Goal: Check status: Check status

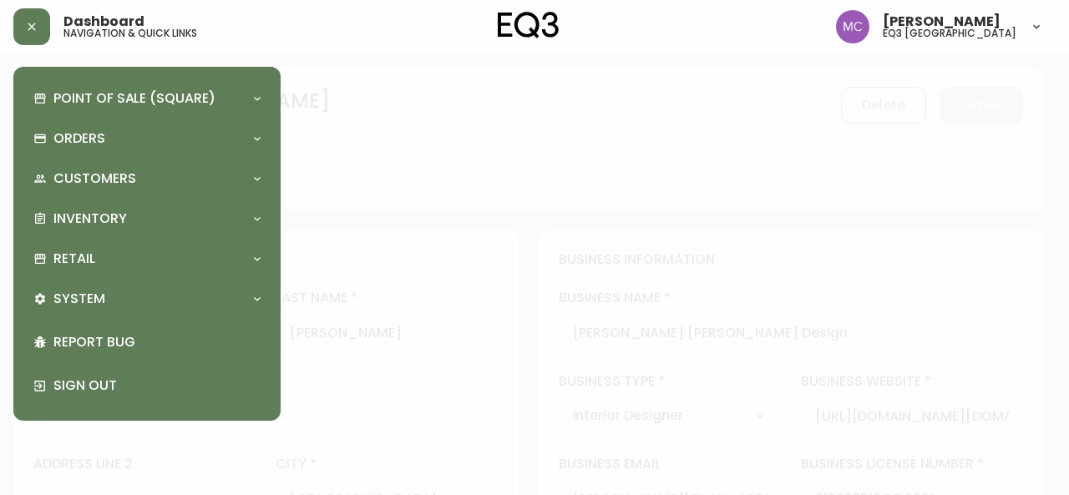
select select "BC"
select select "CA"
select select "CA_EN"
select select "Other"
select select "Interior Designer"
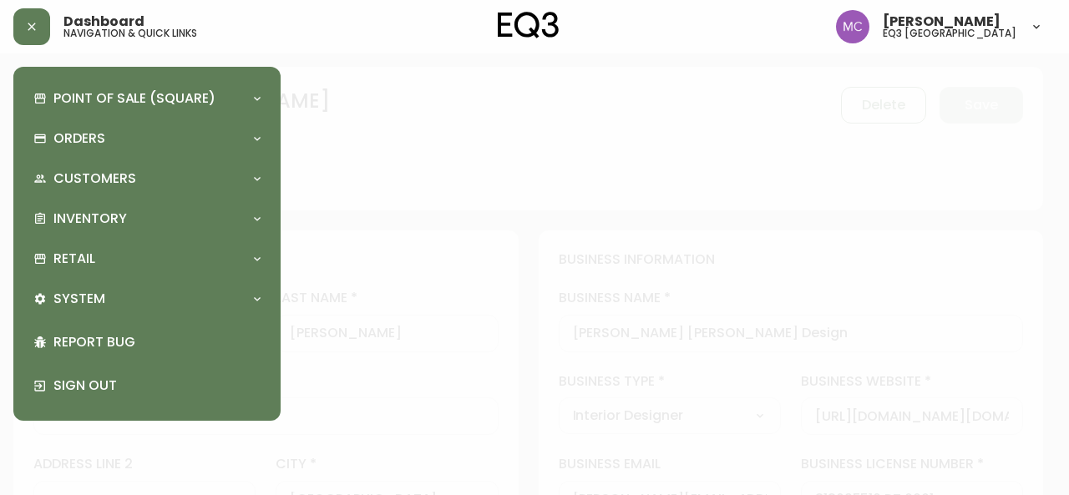
select select "cjw10z96p001r6gs00juufhhe"
select select "false"
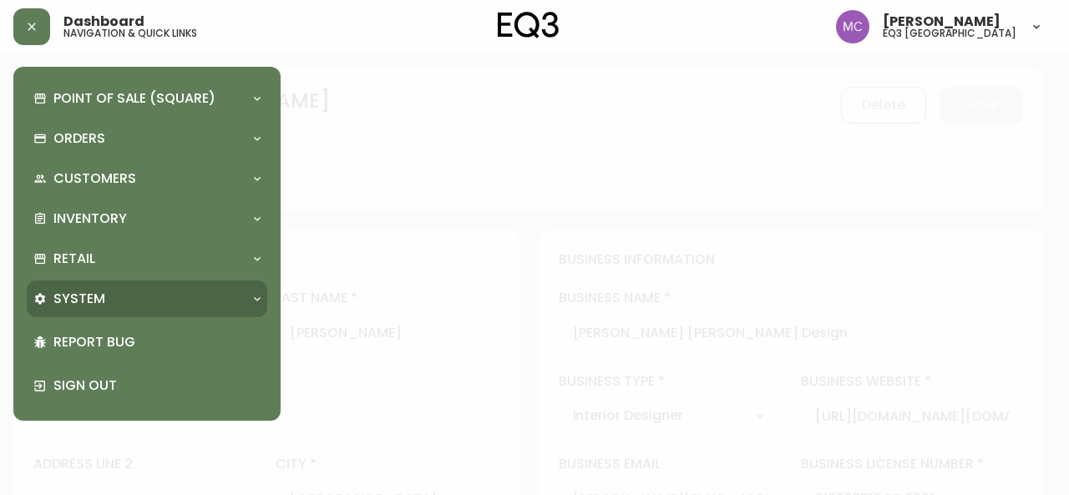
scroll to position [376, 0]
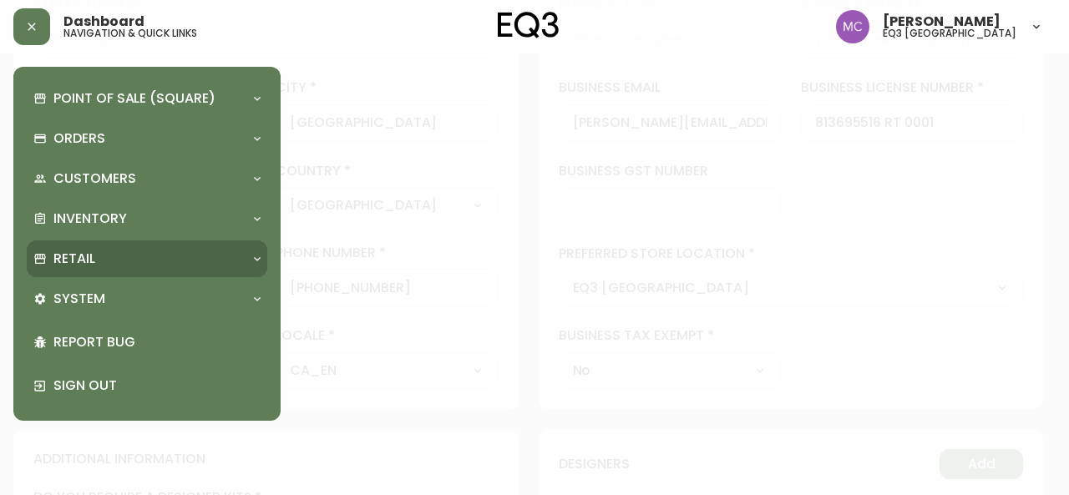
click at [88, 260] on p "Retail" at bounding box center [74, 259] width 42 height 18
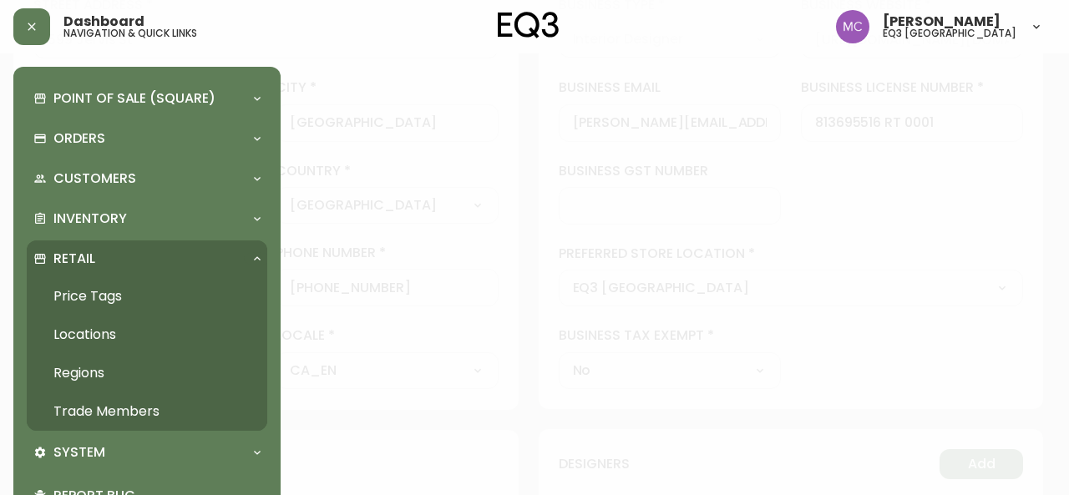
click at [129, 407] on link "Trade Members" at bounding box center [147, 411] width 240 height 38
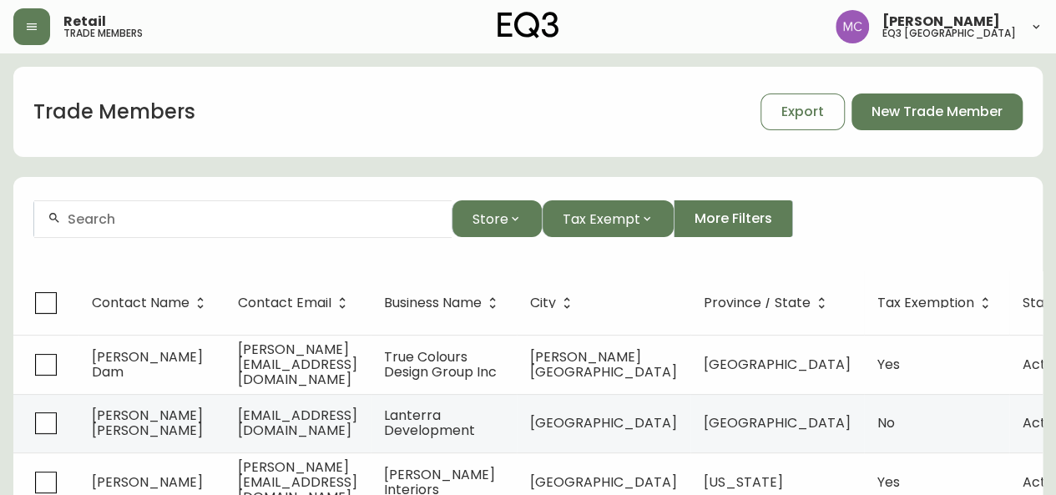
click at [139, 241] on form "Store Tax Exempt More Filters" at bounding box center [527, 225] width 1029 height 91
click at [139, 229] on div at bounding box center [242, 219] width 417 height 38
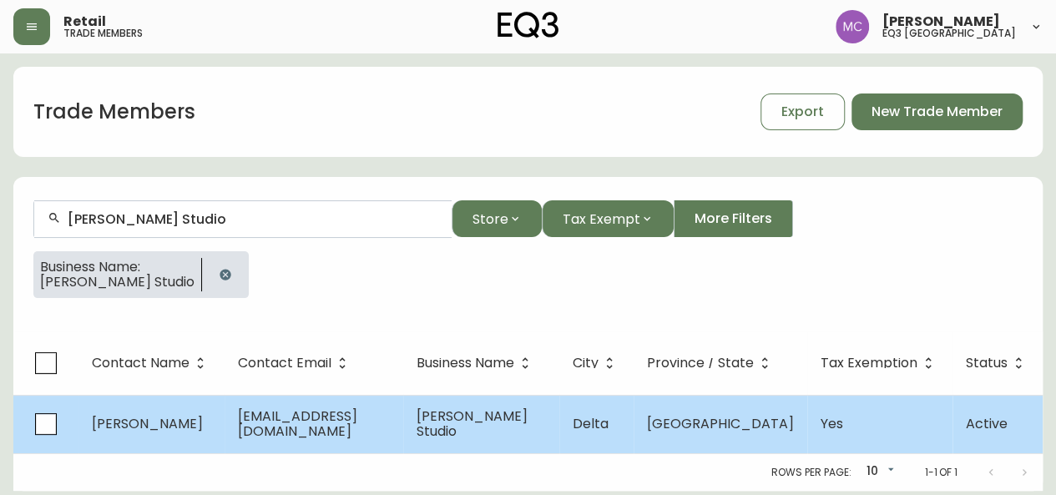
type input "[PERSON_NAME] Studio"
click at [174, 428] on span "[PERSON_NAME]" at bounding box center [147, 423] width 111 height 19
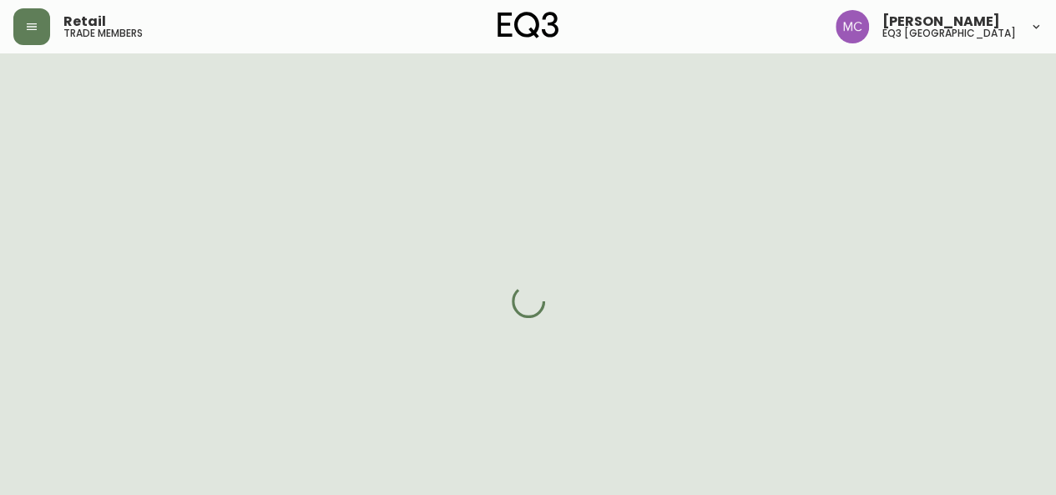
select select "BC"
select select "CA"
select select "CA_EN"
select select "Outreach from a Trade Rep"
select select "Interior Designer"
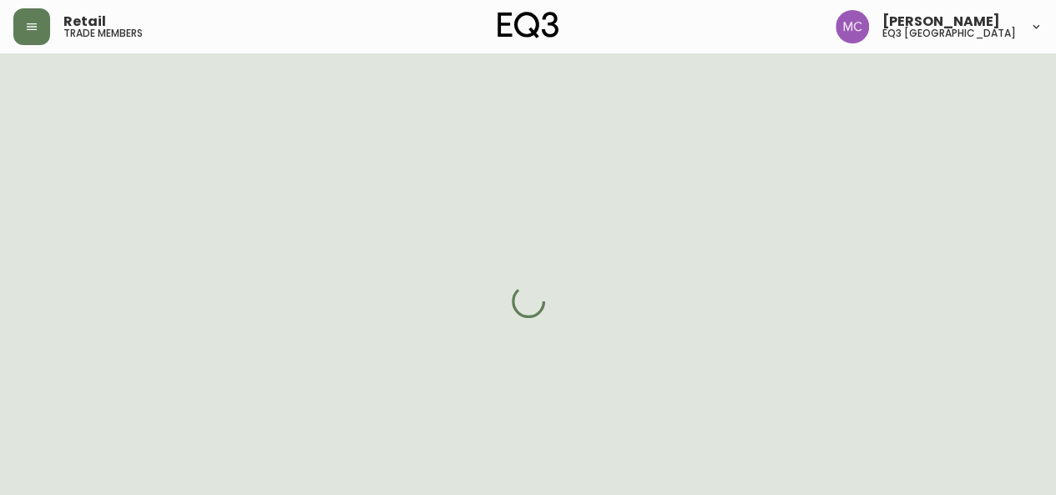
select select "true"
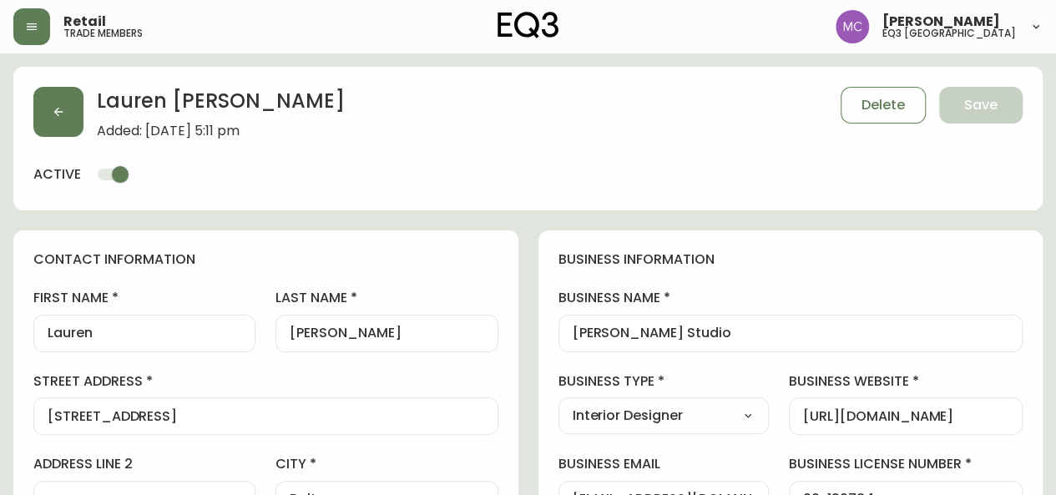
type input "EQ3 [GEOGRAPHIC_DATA]"
select select "cjw10z96p001r6gs00juufhhe"
click at [734, 338] on input "[PERSON_NAME] Studio" at bounding box center [791, 334] width 437 height 16
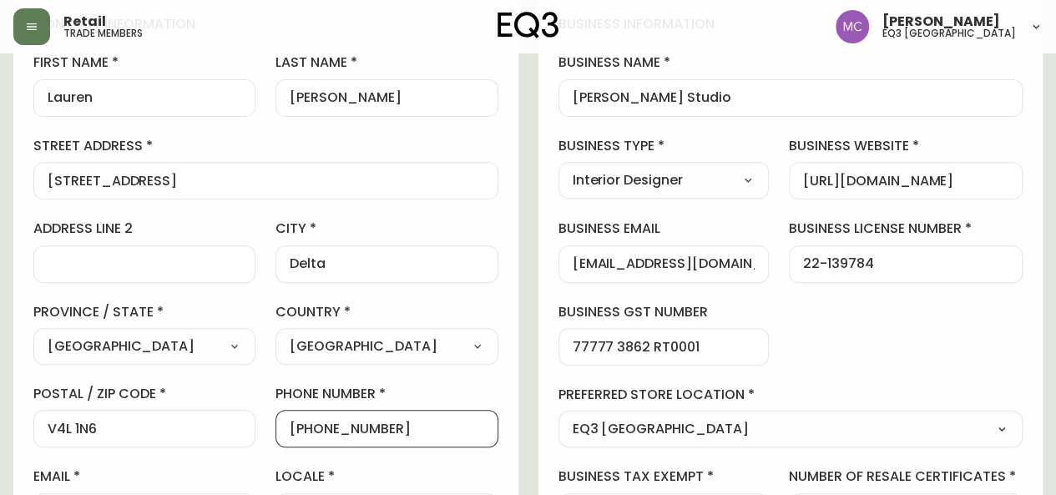
drag, startPoint x: 406, startPoint y: 428, endPoint x: 303, endPoint y: 428, distance: 102.7
click at [303, 428] on input "[PHONE_NUMBER]" at bounding box center [387, 429] width 194 height 16
click at [1, 182] on main "[PERSON_NAME] Added: [DATE] 5:11 pm Delete Save active contact information firs…" at bounding box center [528, 461] width 1056 height 1286
drag, startPoint x: 568, startPoint y: 263, endPoint x: 706, endPoint y: 267, distance: 138.6
click at [706, 267] on div "[EMAIL_ADDRESS][DOMAIN_NAME]" at bounding box center [663, 264] width 211 height 38
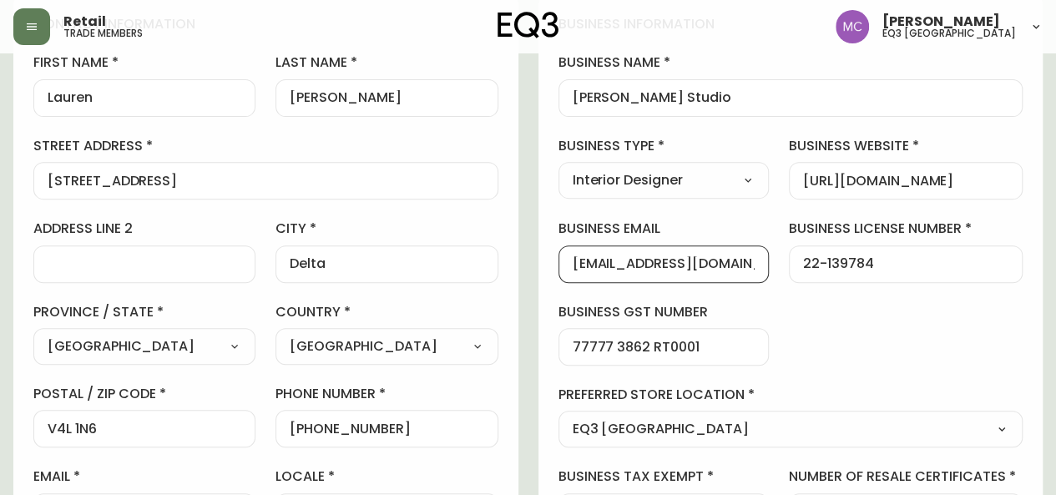
scroll to position [0, 40]
click at [706, 267] on input "[EMAIL_ADDRESS][DOMAIN_NAME]" at bounding box center [664, 264] width 183 height 16
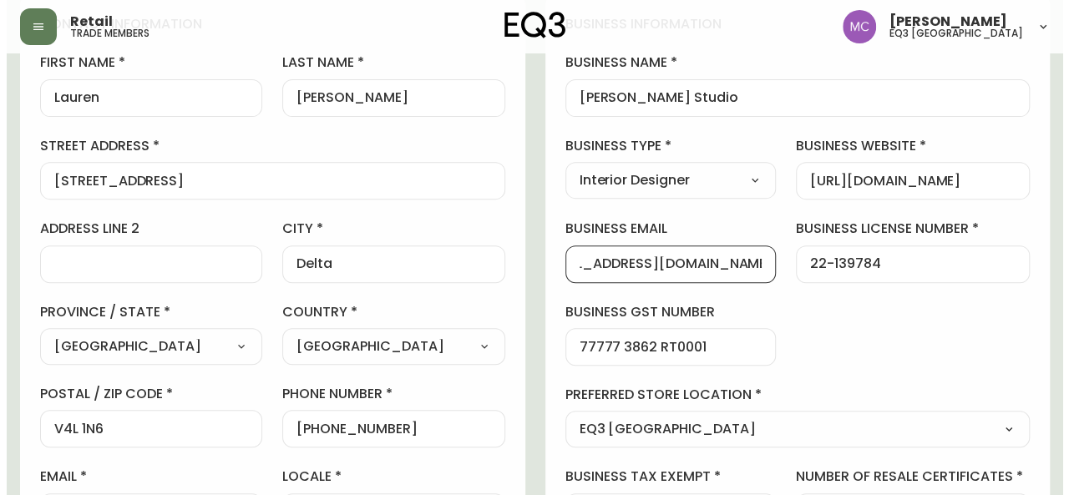
scroll to position [0, 0]
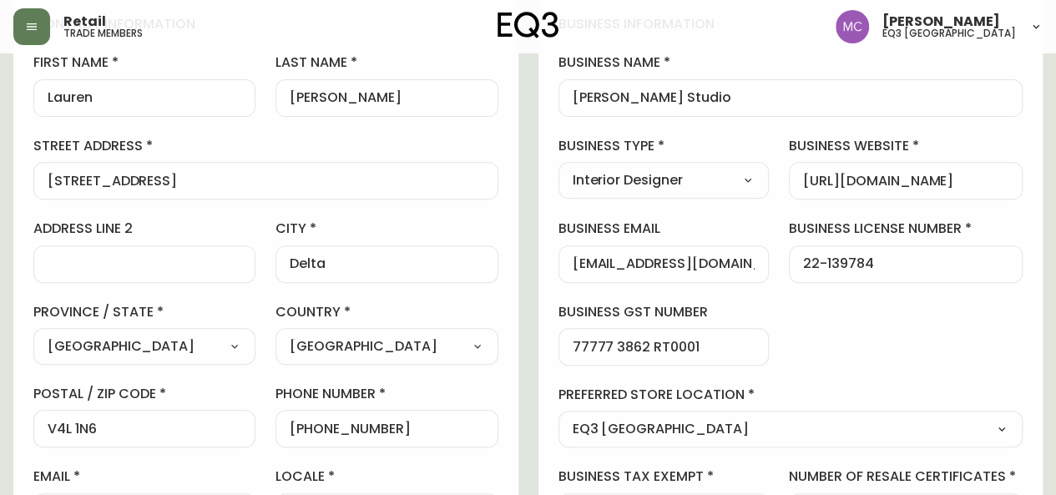
click at [0, 215] on main "[PERSON_NAME] Added: [DATE] 5:11 pm Delete Save active contact information firs…" at bounding box center [528, 461] width 1056 height 1286
click at [30, 21] on icon "button" at bounding box center [31, 26] width 13 height 13
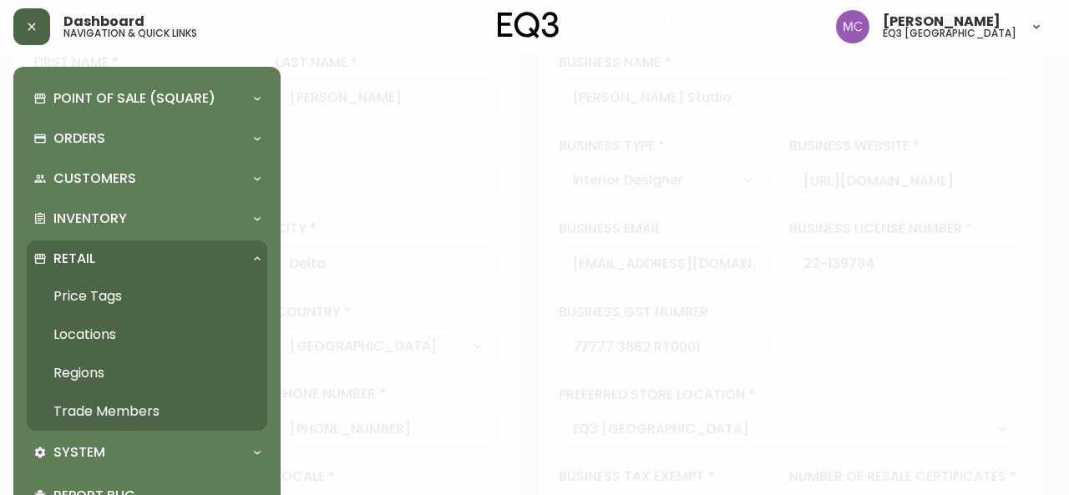
scroll to position [237, 0]
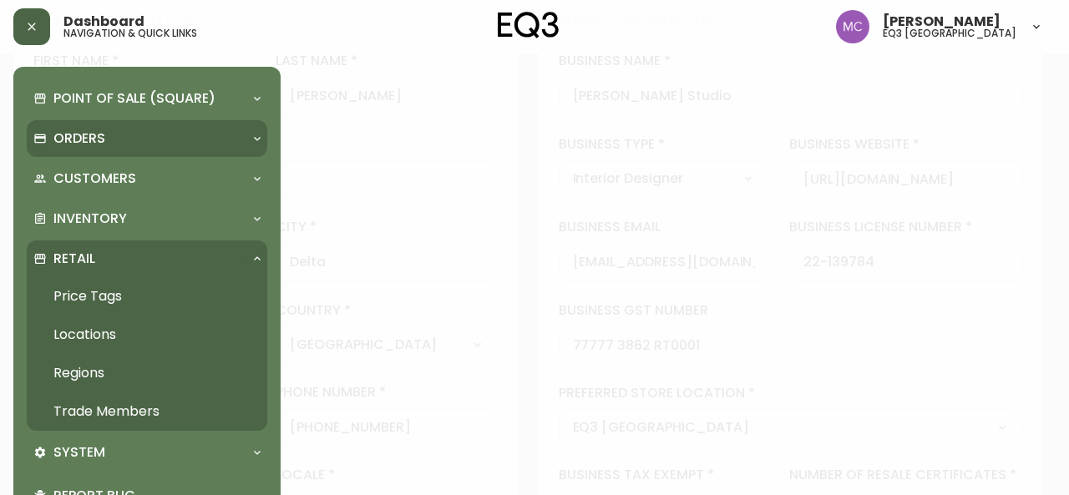
click at [104, 129] on p "Orders" at bounding box center [79, 138] width 52 height 18
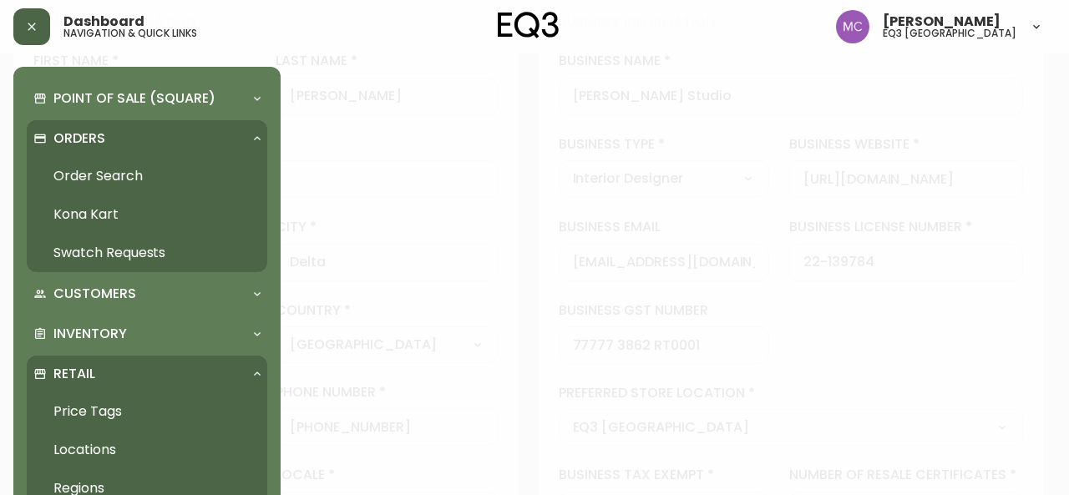
click at [105, 164] on link "Order Search" at bounding box center [147, 176] width 240 height 38
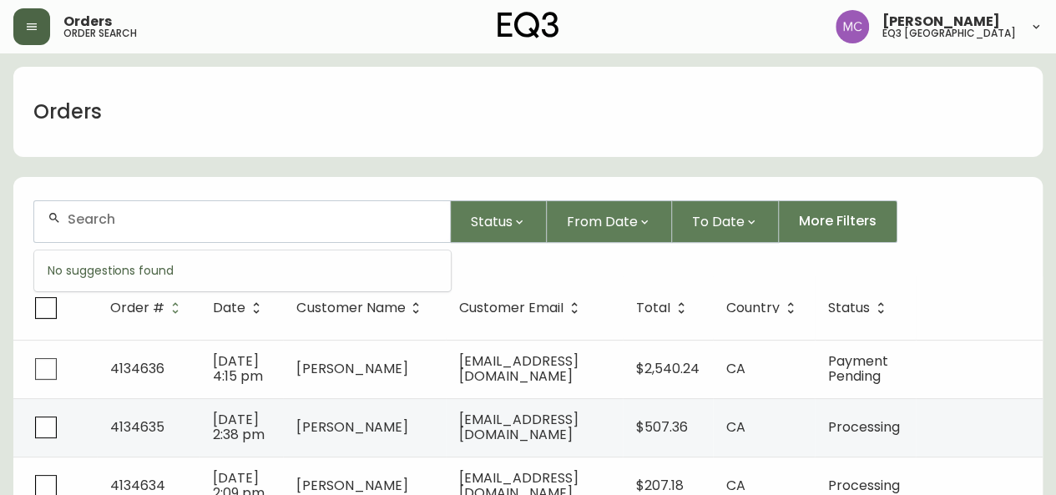
click at [139, 221] on input "text" at bounding box center [252, 219] width 369 height 16
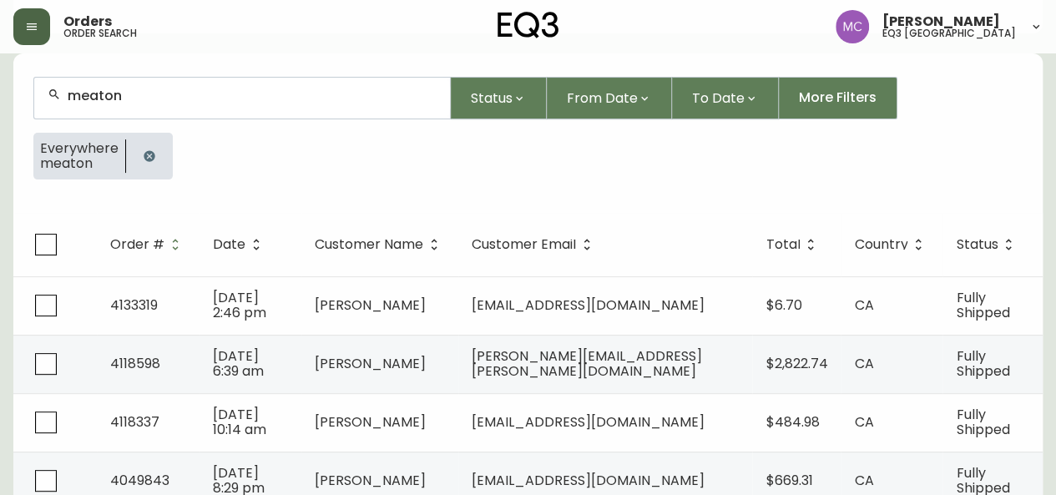
scroll to position [124, 0]
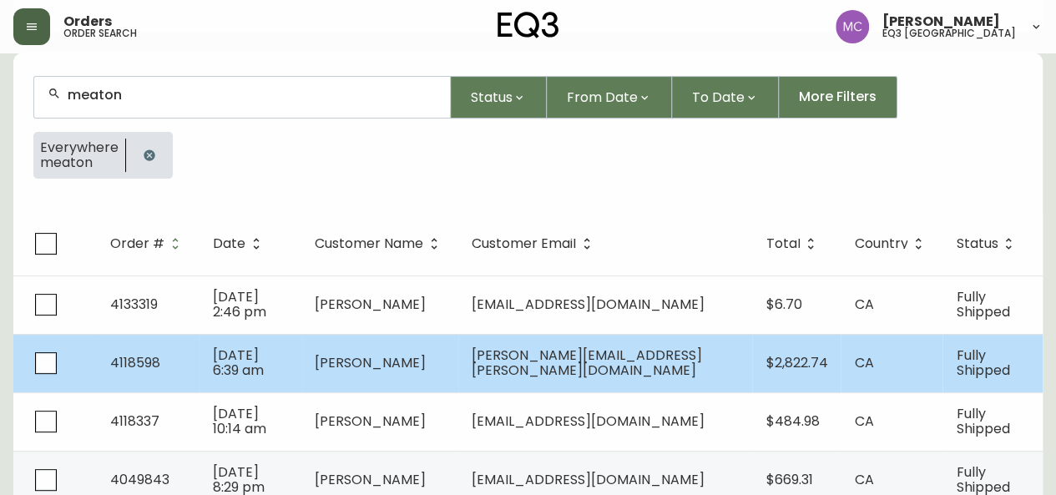
type input "meaton"
drag, startPoint x: 122, startPoint y: 353, endPoint x: 148, endPoint y: 356, distance: 26.1
drag, startPoint x: 148, startPoint y: 356, endPoint x: 139, endPoint y: 360, distance: 9.8
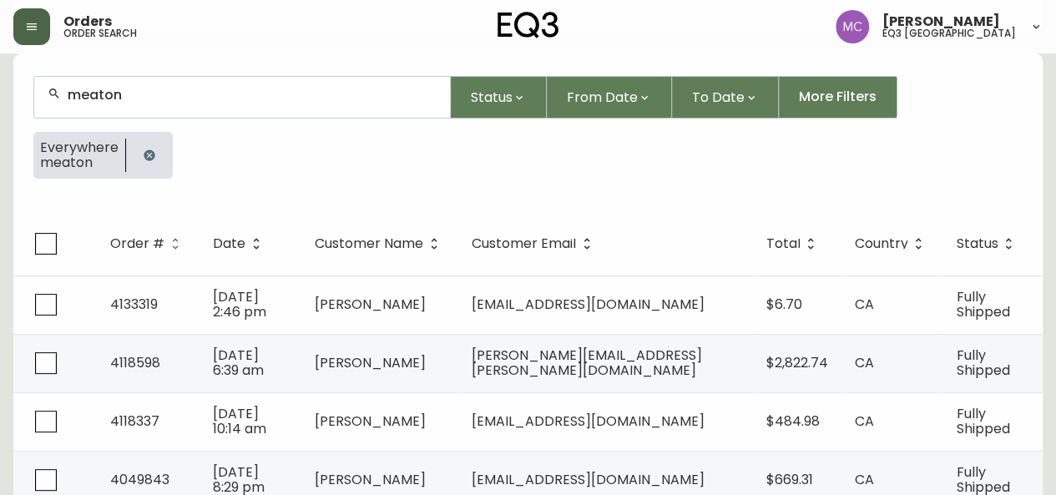
drag, startPoint x: 139, startPoint y: 360, endPoint x: 475, endPoint y: 371, distance: 336.6
click at [458, 371] on td "[PERSON_NAME]" at bounding box center [379, 363] width 157 height 58
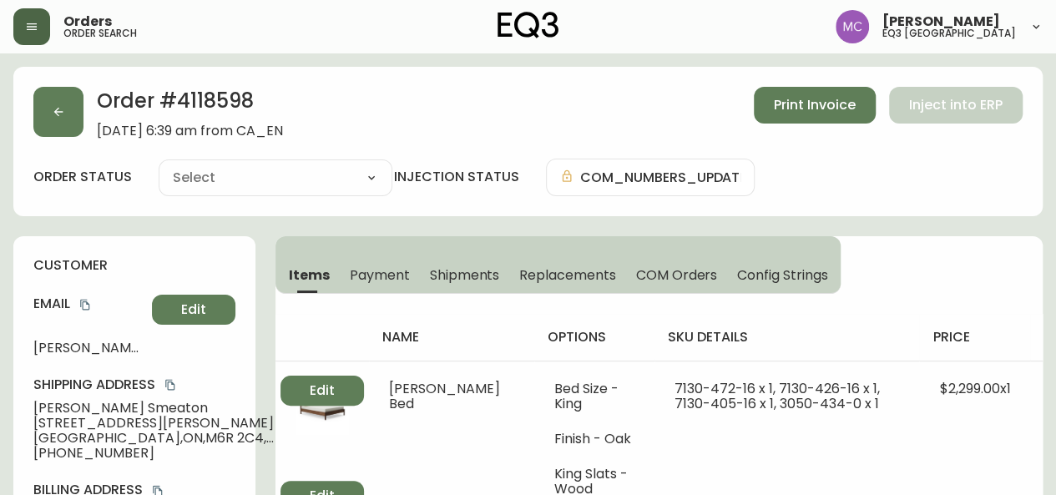
type input "Fully Shipped"
select select "FULLY_SHIPPED"
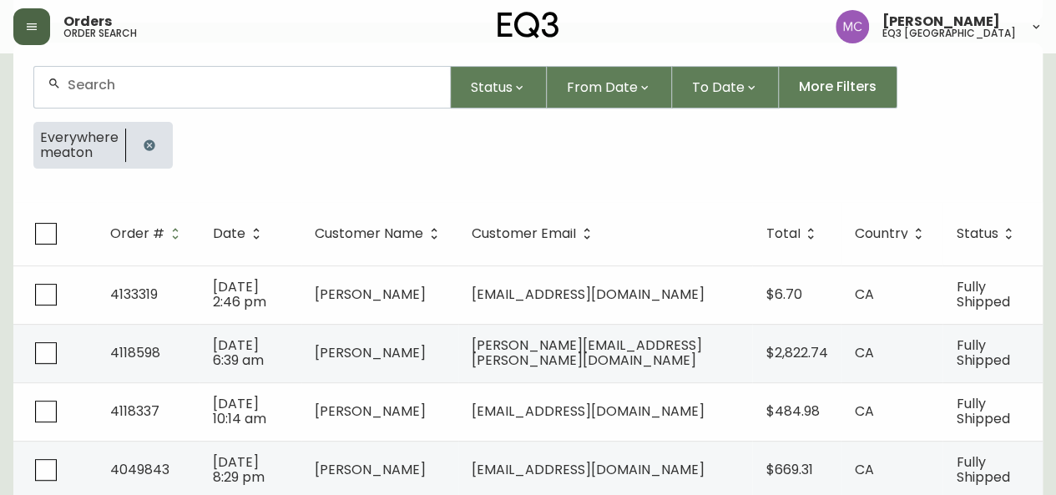
scroll to position [174, 0]
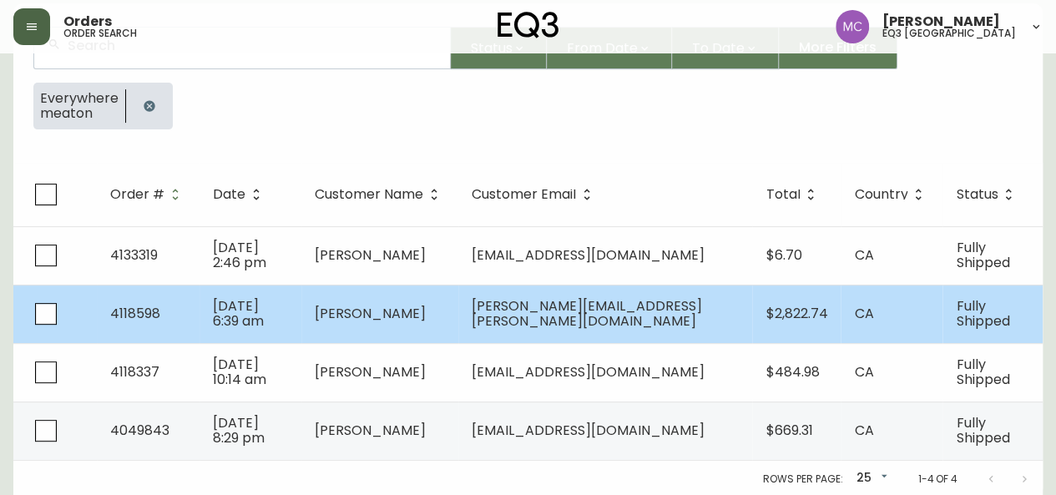
click at [147, 301] on td "4118598" at bounding box center [148, 314] width 103 height 58
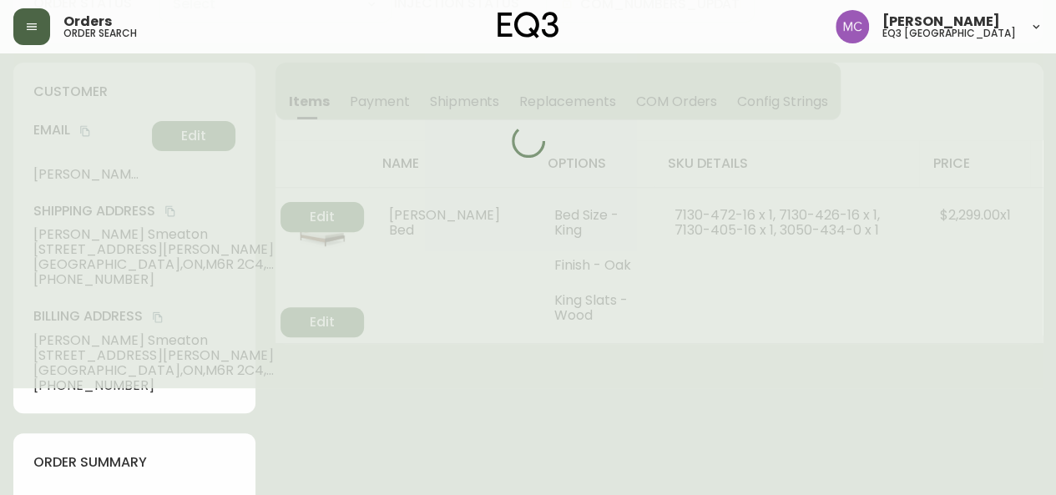
type input "Fully Shipped"
select select "FULLY_SHIPPED"
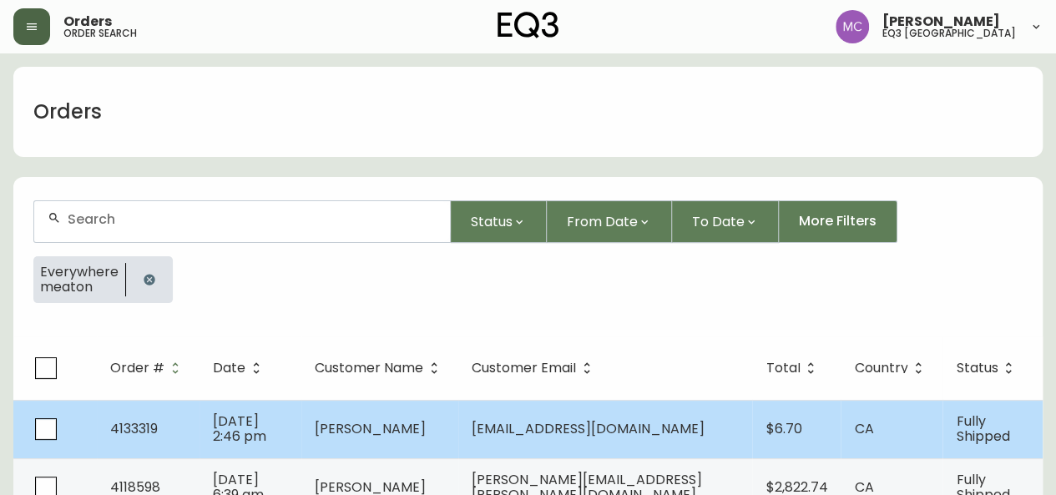
click at [149, 420] on span "4133319" at bounding box center [134, 428] width 48 height 19
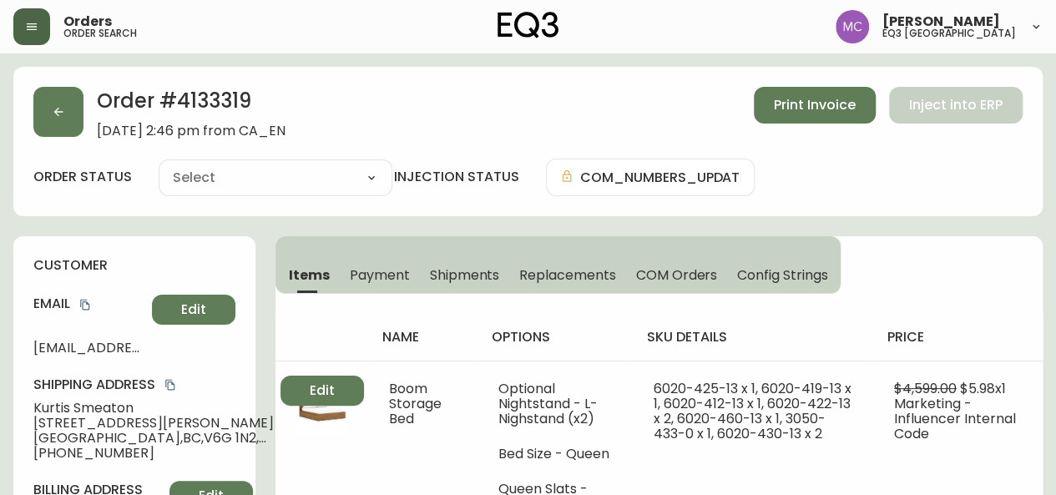
type input "Fully Shipped"
select select "FULLY_SHIPPED"
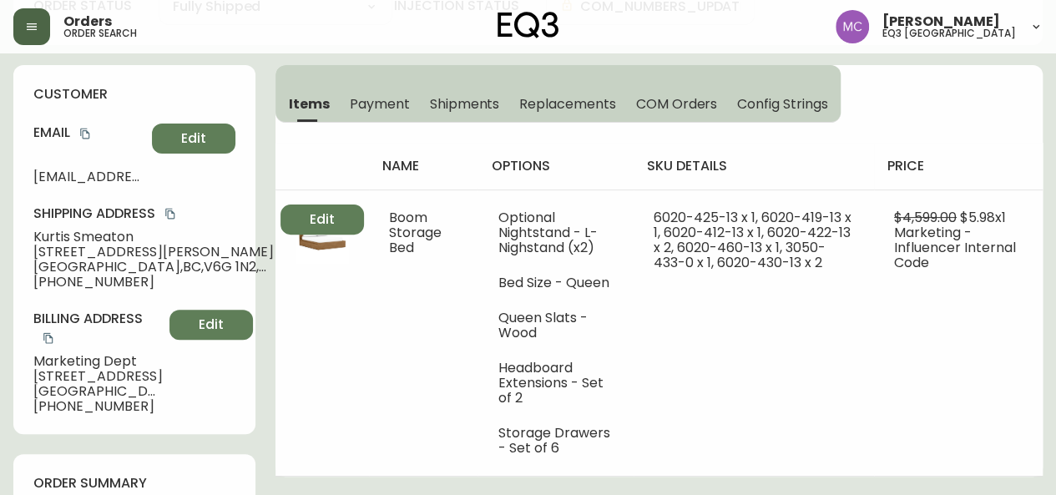
scroll to position [167, 0]
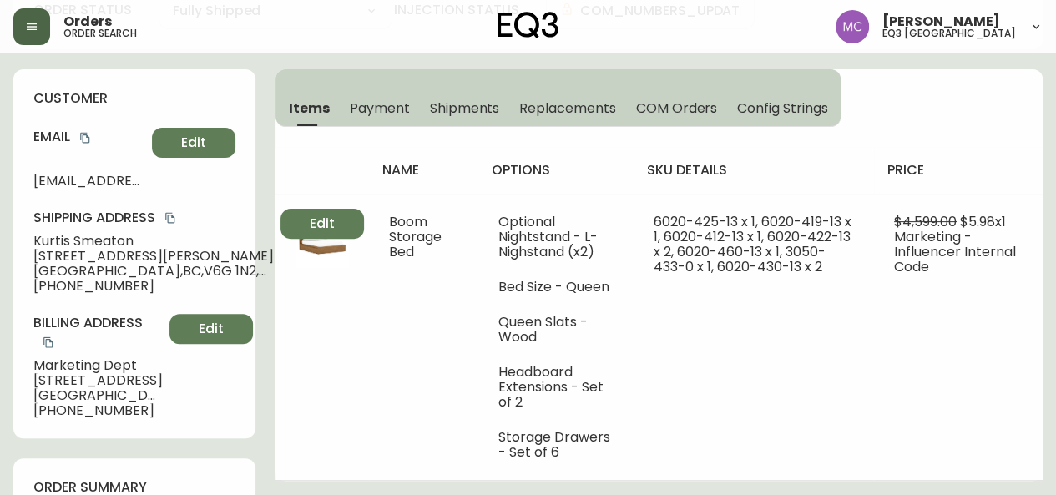
click at [28, 37] on button "button" at bounding box center [31, 26] width 37 height 37
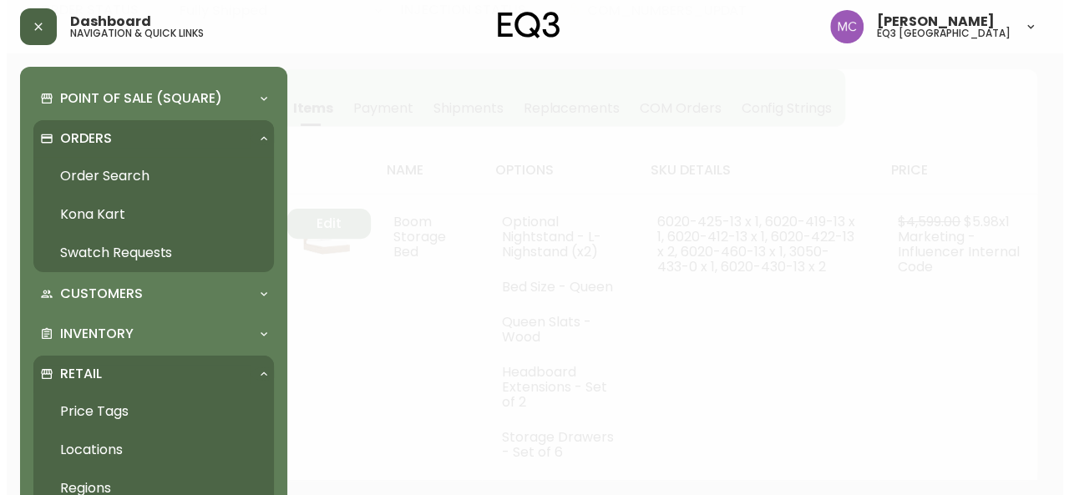
scroll to position [168, 0]
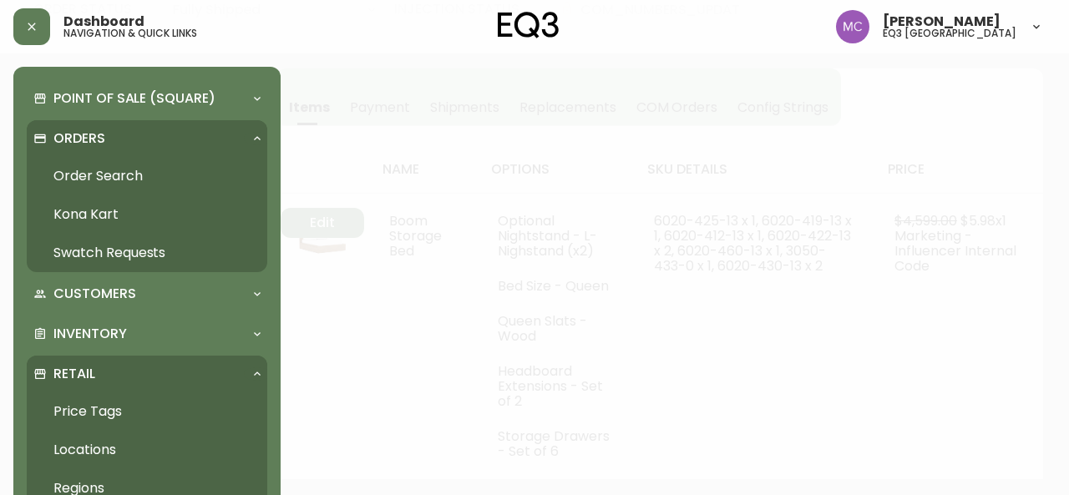
click at [100, 176] on link "Order Search" at bounding box center [147, 176] width 240 height 38
